Goal: Transaction & Acquisition: Purchase product/service

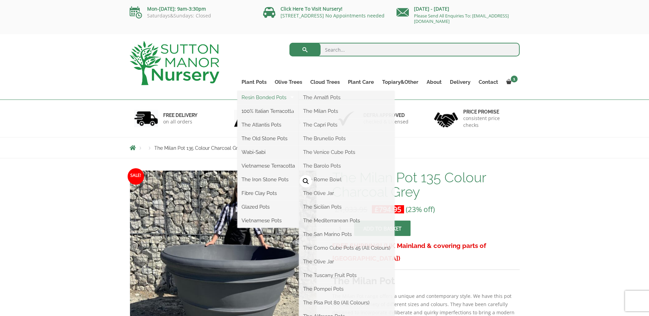
click at [260, 96] on link "Resin Bonded Pots" at bounding box center [268, 97] width 62 height 10
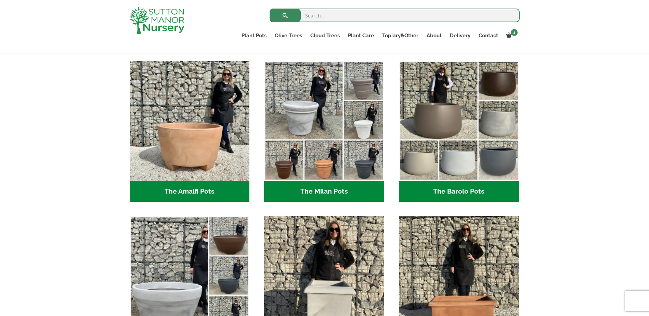
scroll to position [171, 0]
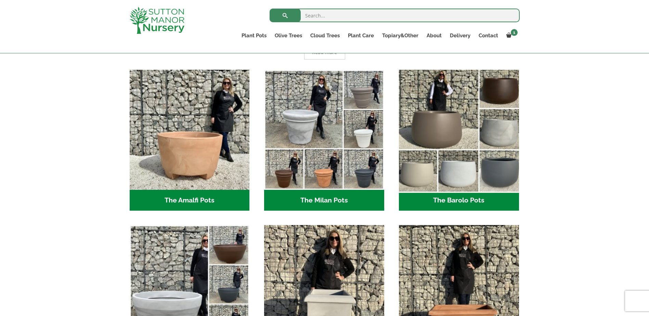
click at [446, 125] on img "Visit product category The Barolo Pots" at bounding box center [459, 130] width 126 height 126
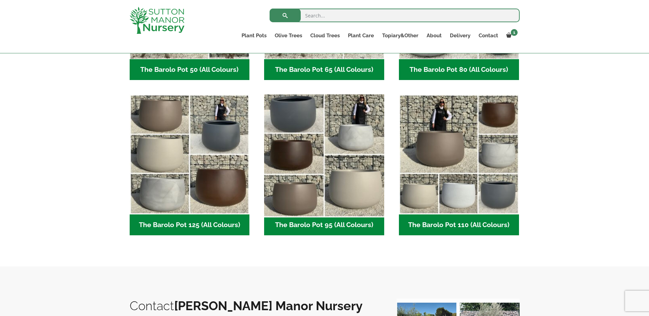
scroll to position [308, 0]
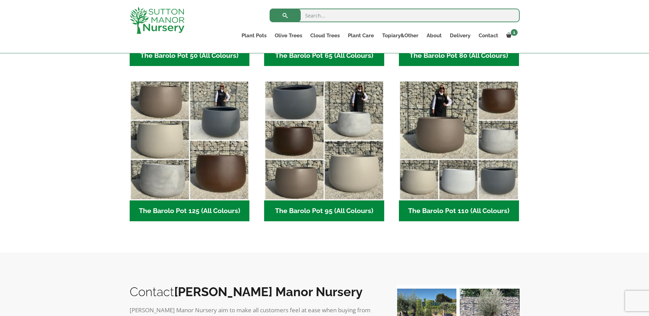
click at [314, 211] on h2 "The Barolo Pot 95 (All Colours) (6)" at bounding box center [324, 210] width 120 height 21
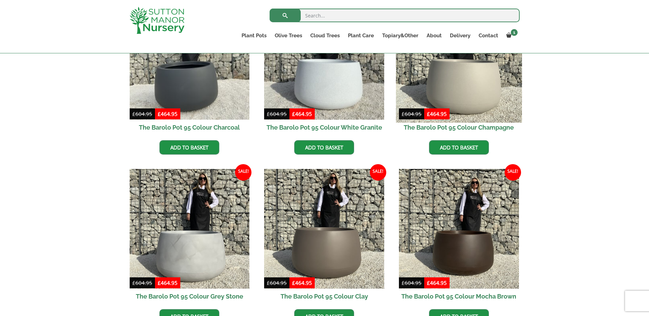
scroll to position [205, 0]
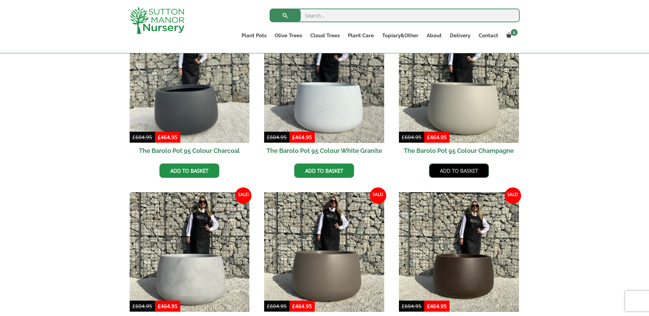
click at [462, 171] on link "Add to basket" at bounding box center [459, 170] width 60 height 14
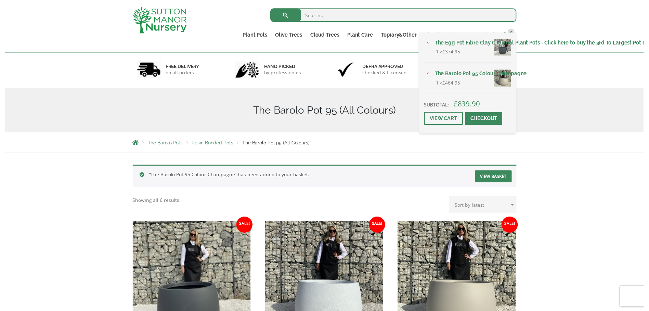
scroll to position [34, 0]
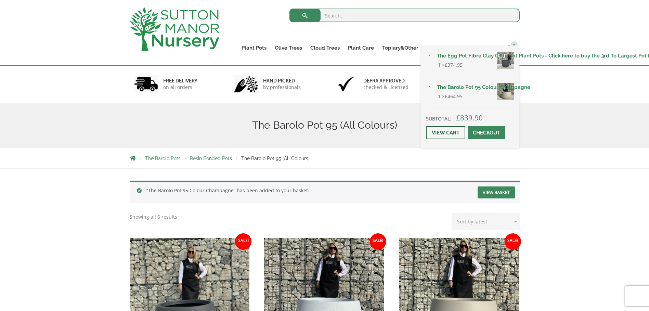
click at [452, 132] on link "View cart" at bounding box center [445, 132] width 39 height 13
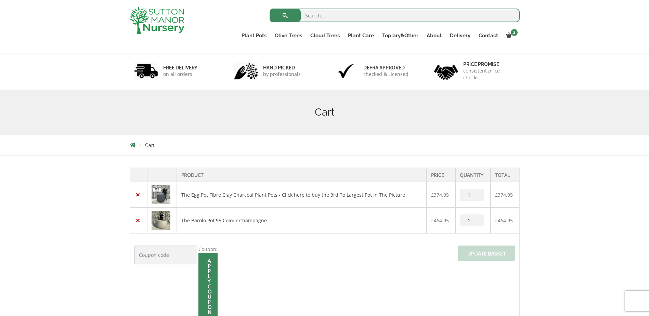
scroll to position [171, 0]
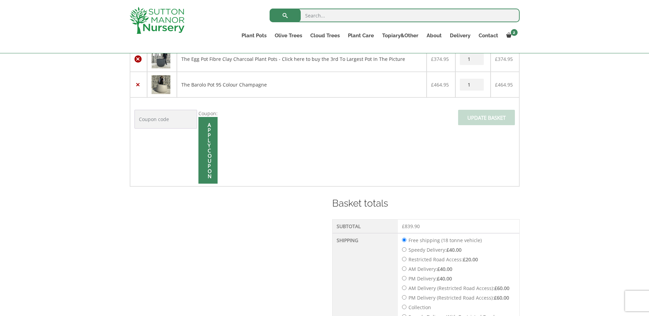
click at [137, 59] on link "×" at bounding box center [137, 58] width 7 height 7
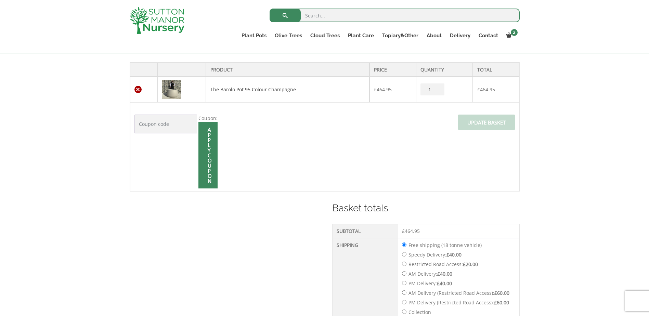
scroll to position [169, 0]
click at [137, 88] on link "×" at bounding box center [137, 89] width 7 height 7
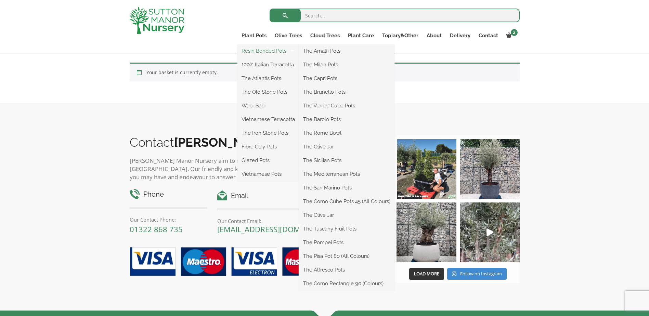
click at [259, 49] on link "Resin Bonded Pots" at bounding box center [268, 51] width 62 height 10
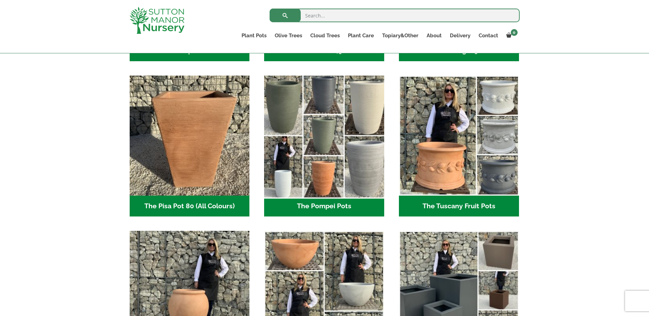
scroll to position [479, 0]
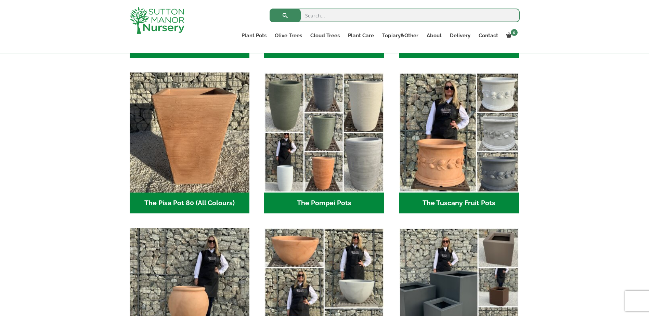
click at [313, 198] on h2 "The Pompei Pots (17)" at bounding box center [324, 203] width 120 height 21
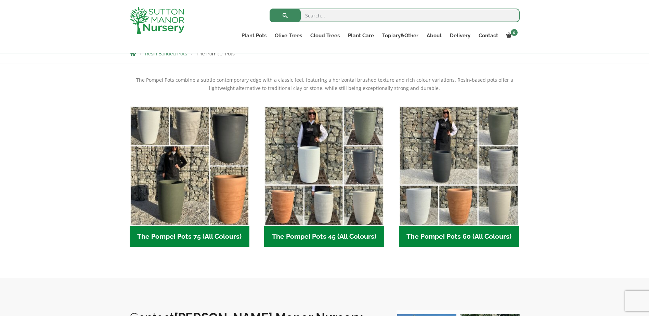
scroll to position [137, 0]
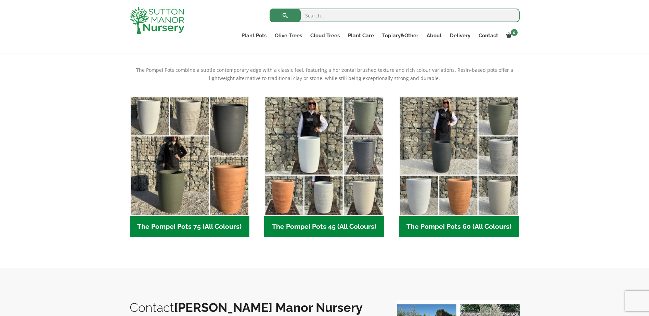
click at [177, 224] on h2 "The Pompei Pots 75 (All Colours) (6)" at bounding box center [190, 226] width 120 height 21
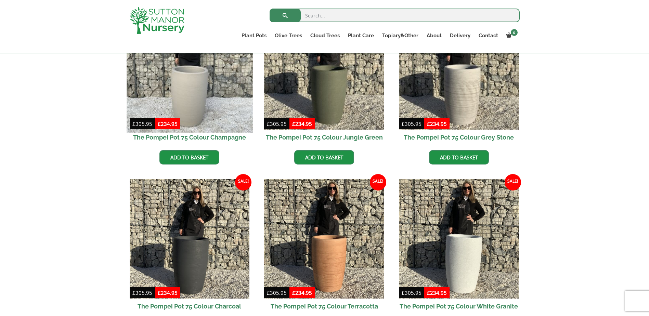
scroll to position [137, 0]
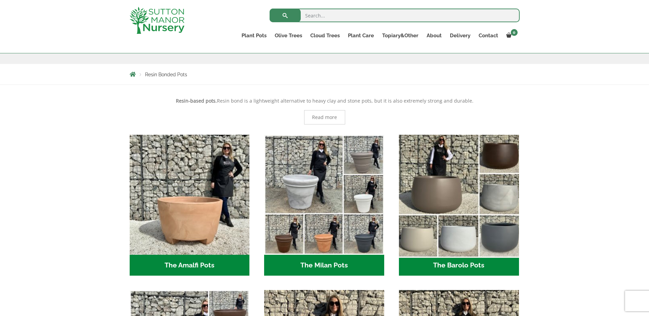
scroll to position [103, 0]
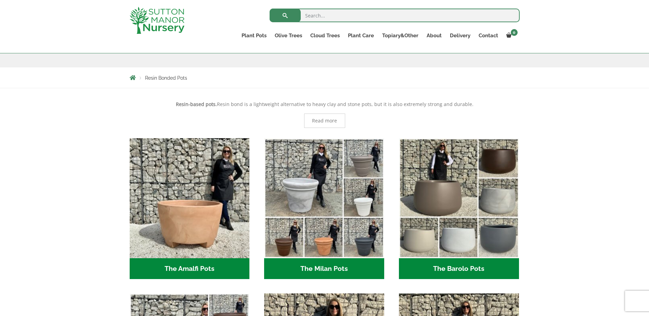
click at [452, 264] on h2 "The Barolo Pots (36)" at bounding box center [459, 268] width 120 height 21
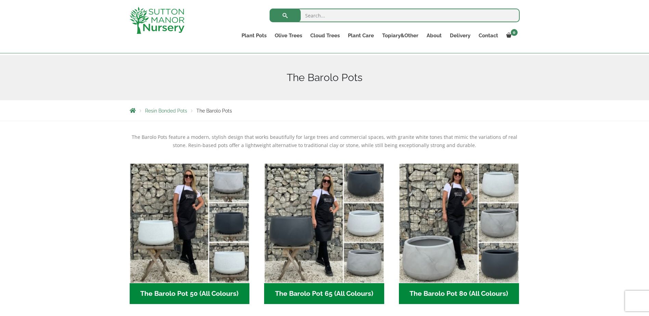
scroll to position [68, 0]
